Goal: Task Accomplishment & Management: Manage account settings

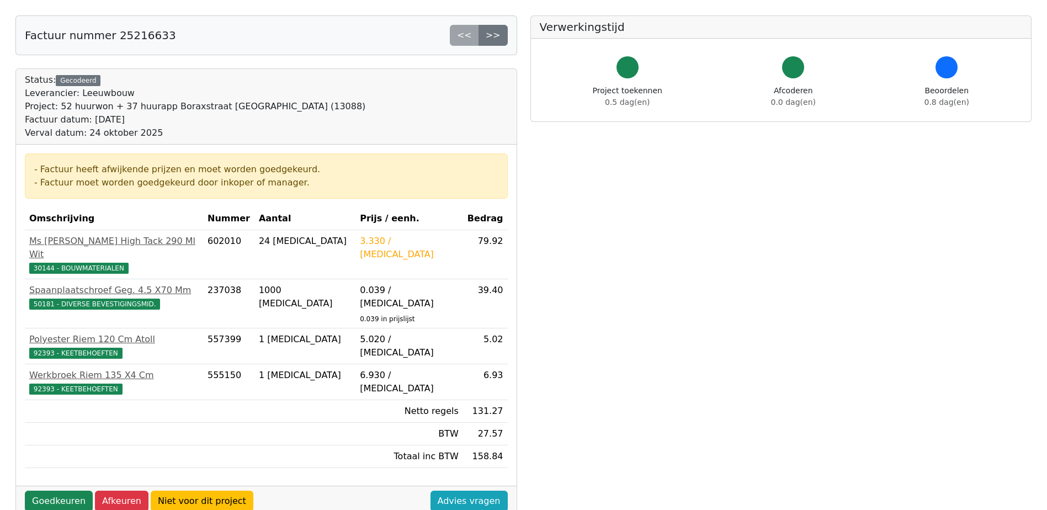
scroll to position [110, 0]
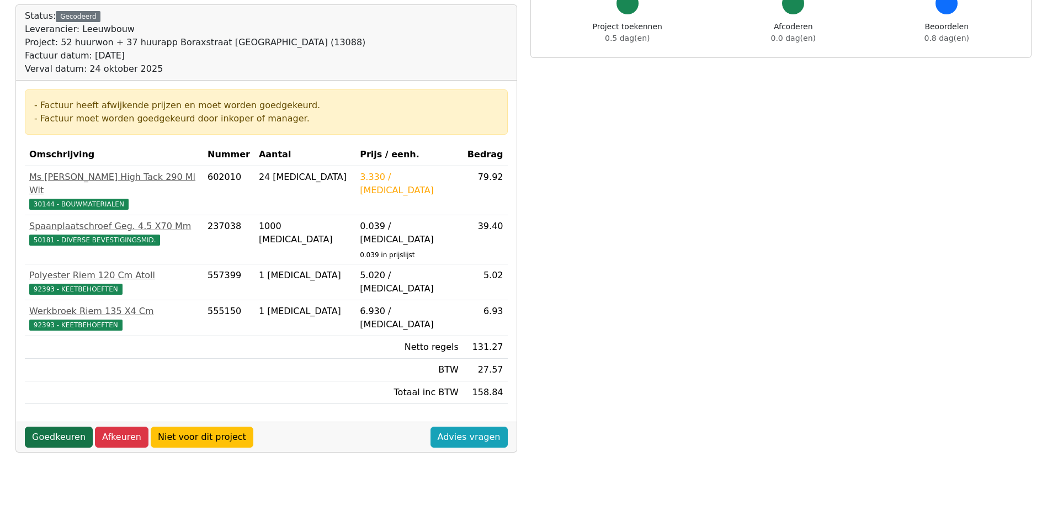
click at [67, 427] on link "Goedkeuren" at bounding box center [59, 437] width 68 height 21
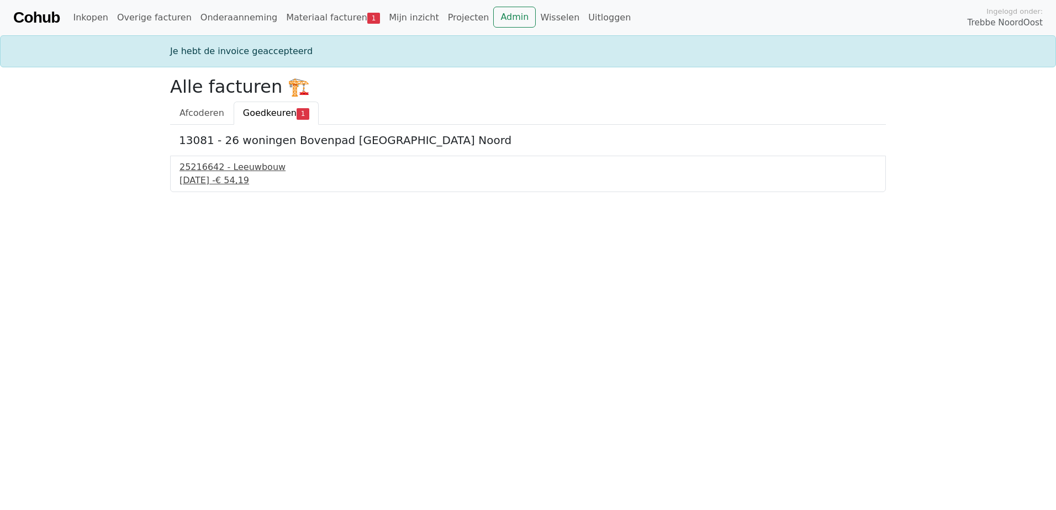
click at [229, 170] on div "25216642 - Leeuwbouw" at bounding box center [527, 167] width 697 height 13
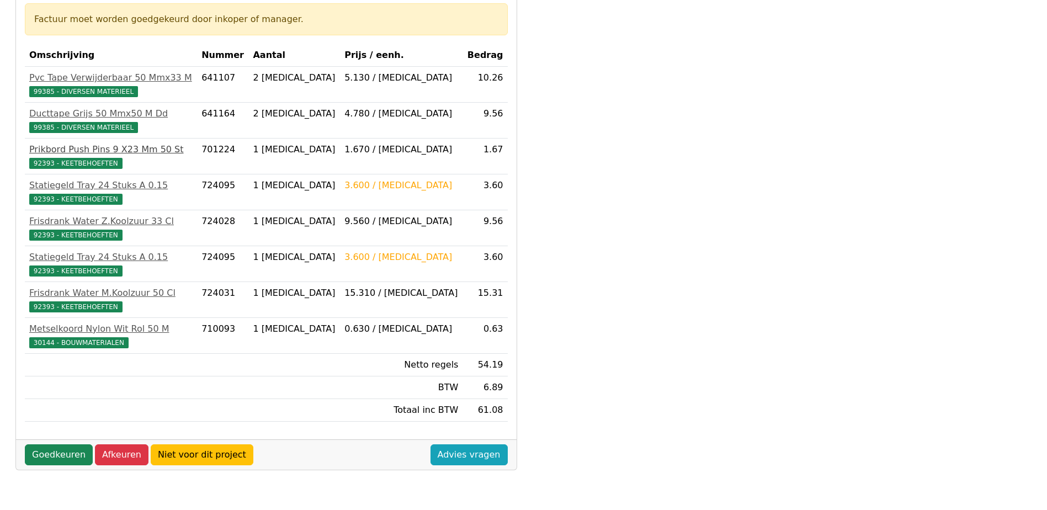
scroll to position [221, 0]
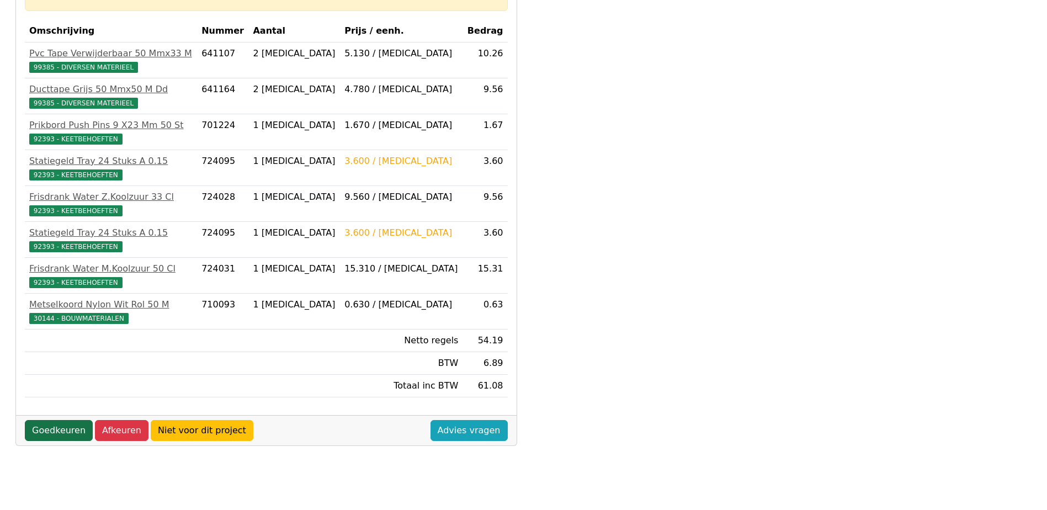
click at [57, 434] on link "Goedkeuren" at bounding box center [59, 430] width 68 height 21
